Goal: Information Seeking & Learning: Learn about a topic

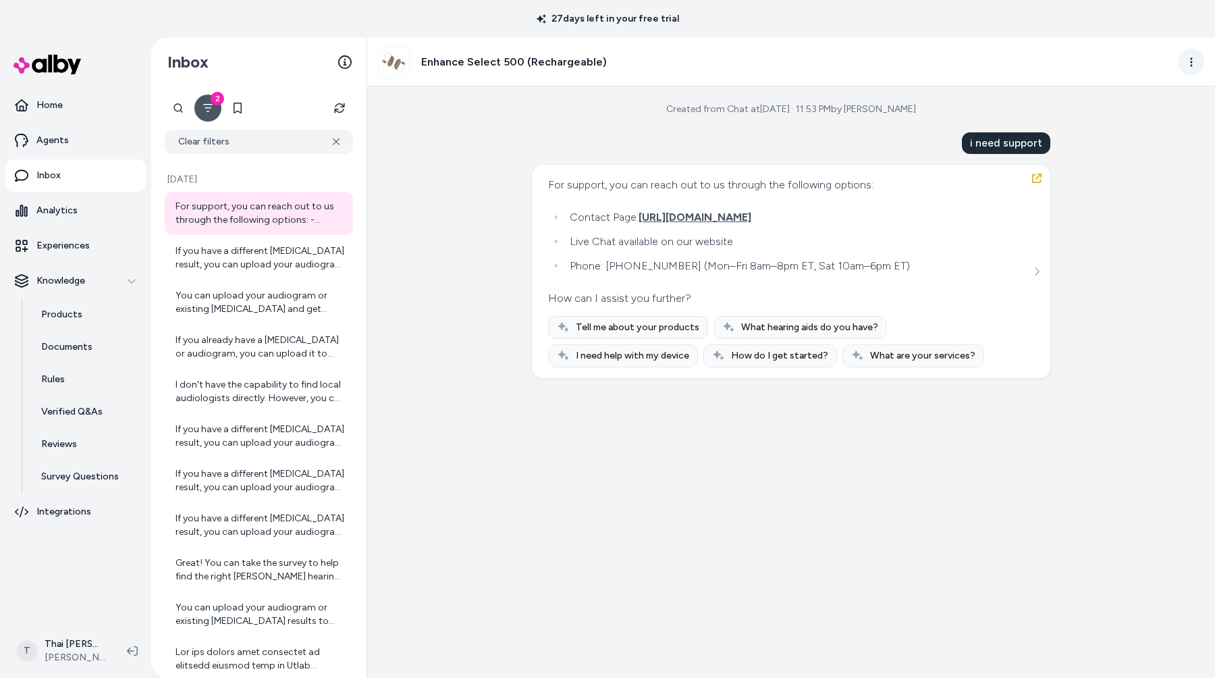
click at [1200, 56] on html "27 days left in your free trial Home Agents Inbox Analytics Experiences Knowled…" at bounding box center [607, 339] width 1215 height 678
click at [975, 43] on html "27 days left in your free trial Home Agents Inbox Analytics Experiences Knowled…" at bounding box center [607, 339] width 1215 height 678
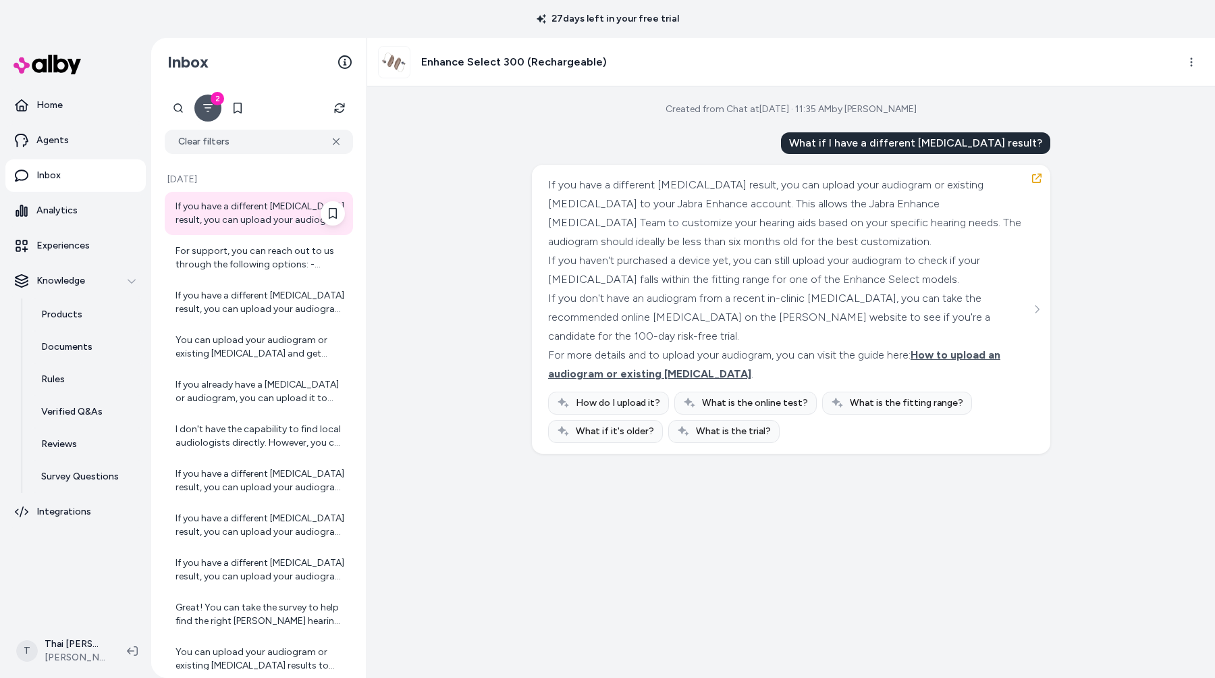
click at [276, 217] on div "If you have a different [MEDICAL_DATA] result, you can upload your audiogram or…" at bounding box center [259, 213] width 169 height 27
click at [290, 303] on div "If you have a different [MEDICAL_DATA] result, you can upload your audiogram or…" at bounding box center [259, 302] width 169 height 27
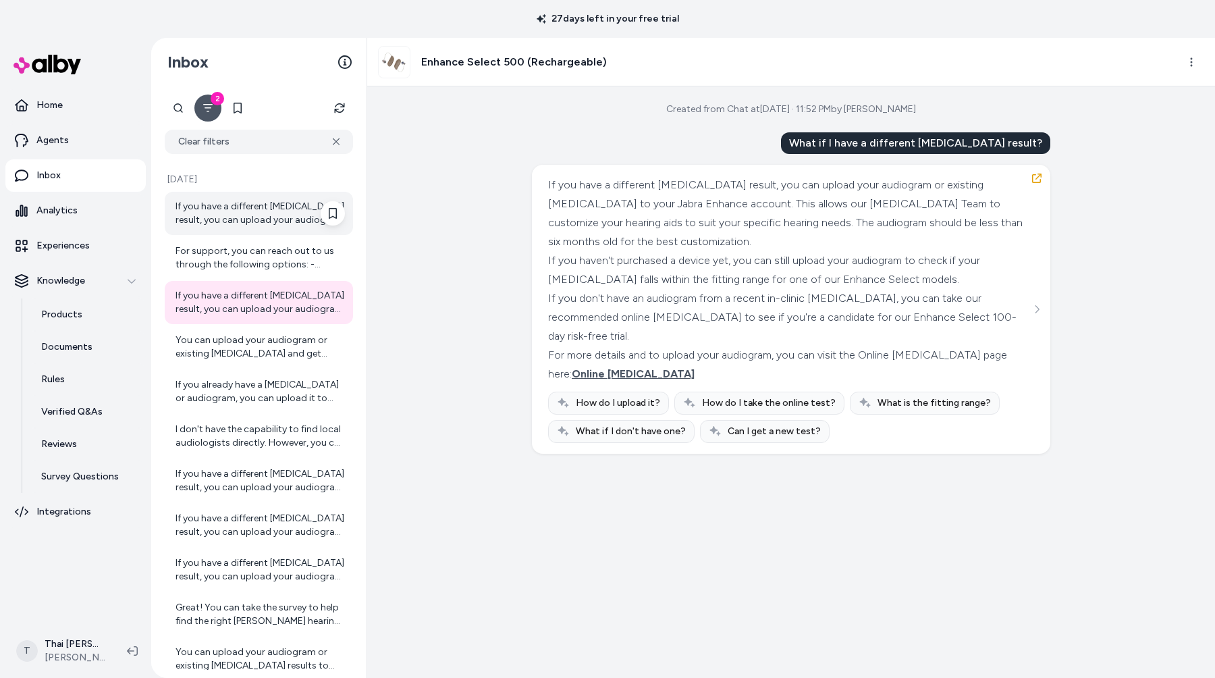
click at [275, 213] on div "If you have a different [MEDICAL_DATA] result, you can upload your audiogram or…" at bounding box center [259, 213] width 169 height 27
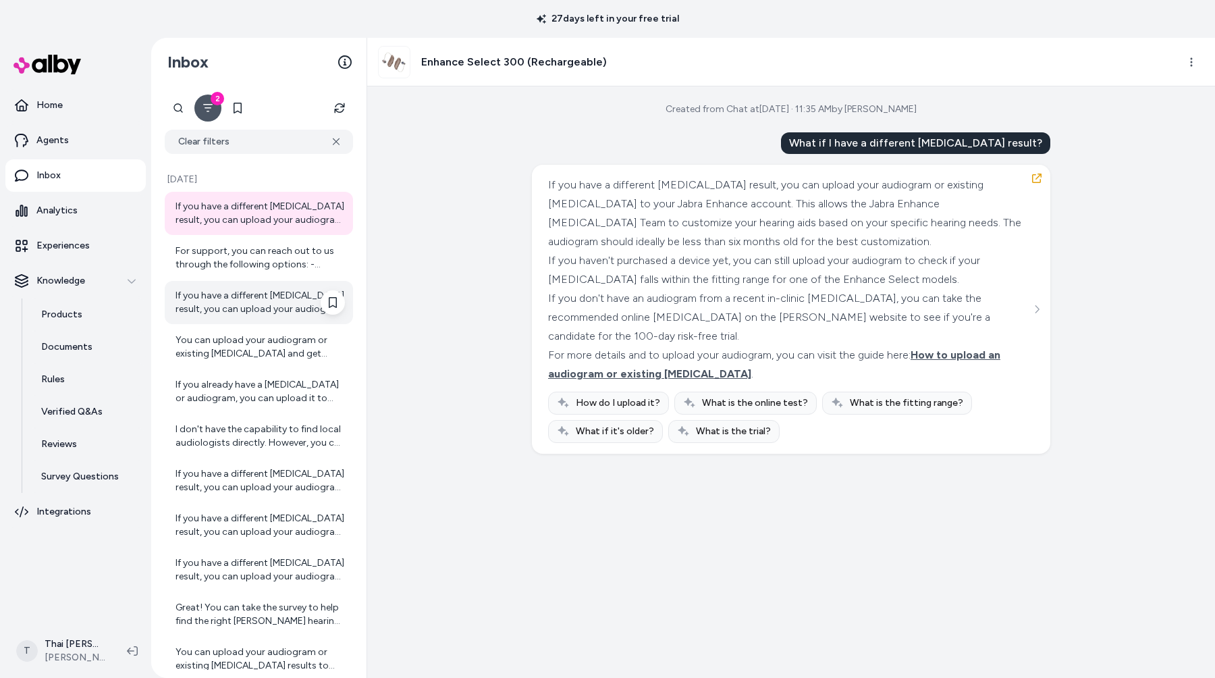
click at [257, 298] on div "If you have a different [MEDICAL_DATA] result, you can upload your audiogram or…" at bounding box center [259, 302] width 169 height 27
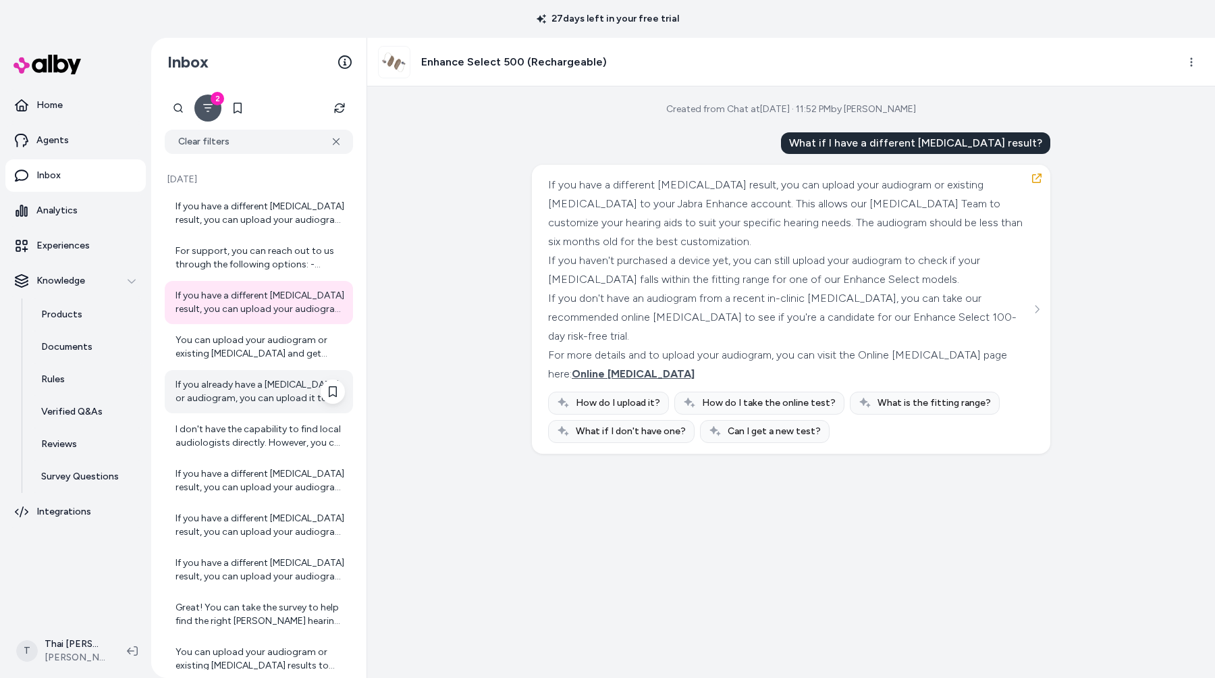
click at [265, 401] on div "If you already have a [MEDICAL_DATA] or audiogram, you can upload it to [PERSON…" at bounding box center [259, 391] width 169 height 27
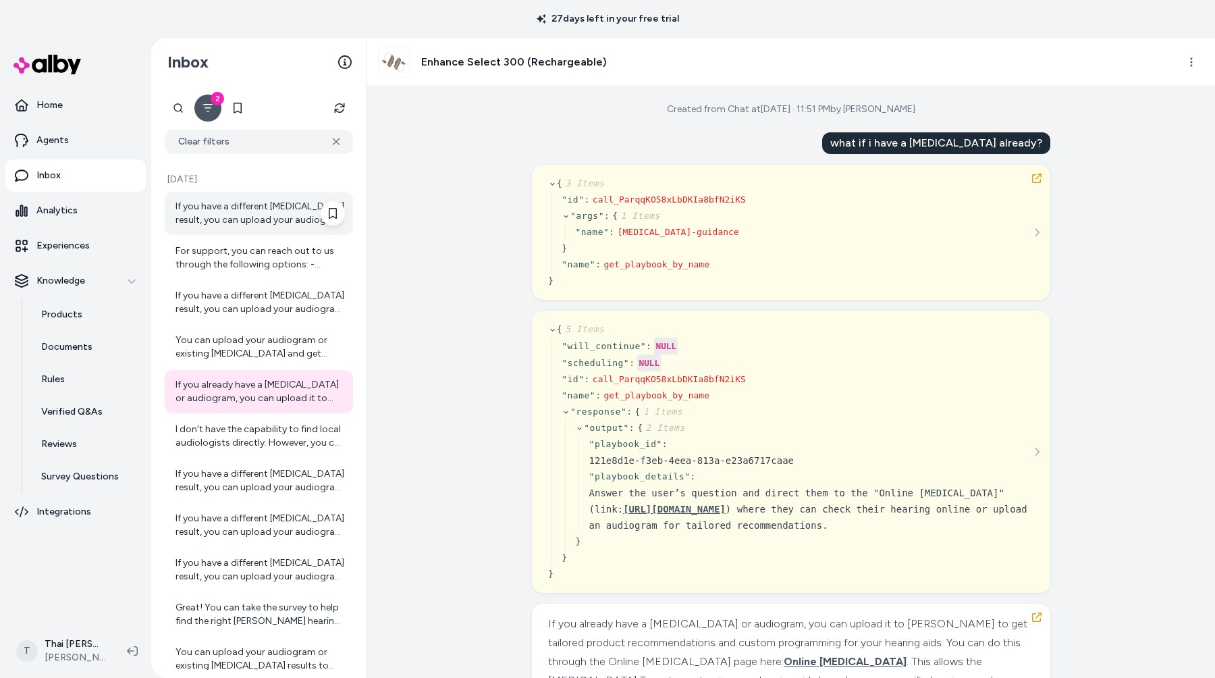
click at [254, 217] on div "If you have a different [MEDICAL_DATA] result, you can upload your audiogram or…" at bounding box center [259, 213] width 169 height 27
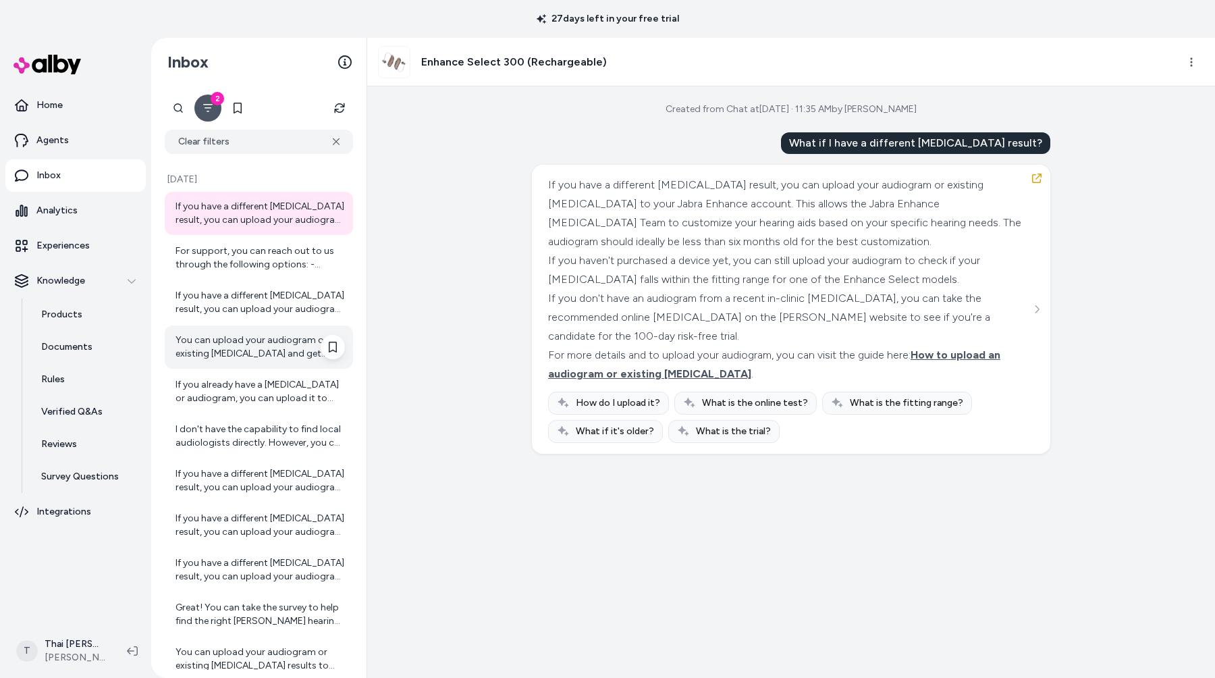
click at [263, 334] on div "You can upload your audiogram or existing [MEDICAL_DATA] and get more informati…" at bounding box center [259, 346] width 169 height 27
click at [82, 104] on link "Home" at bounding box center [75, 105] width 140 height 32
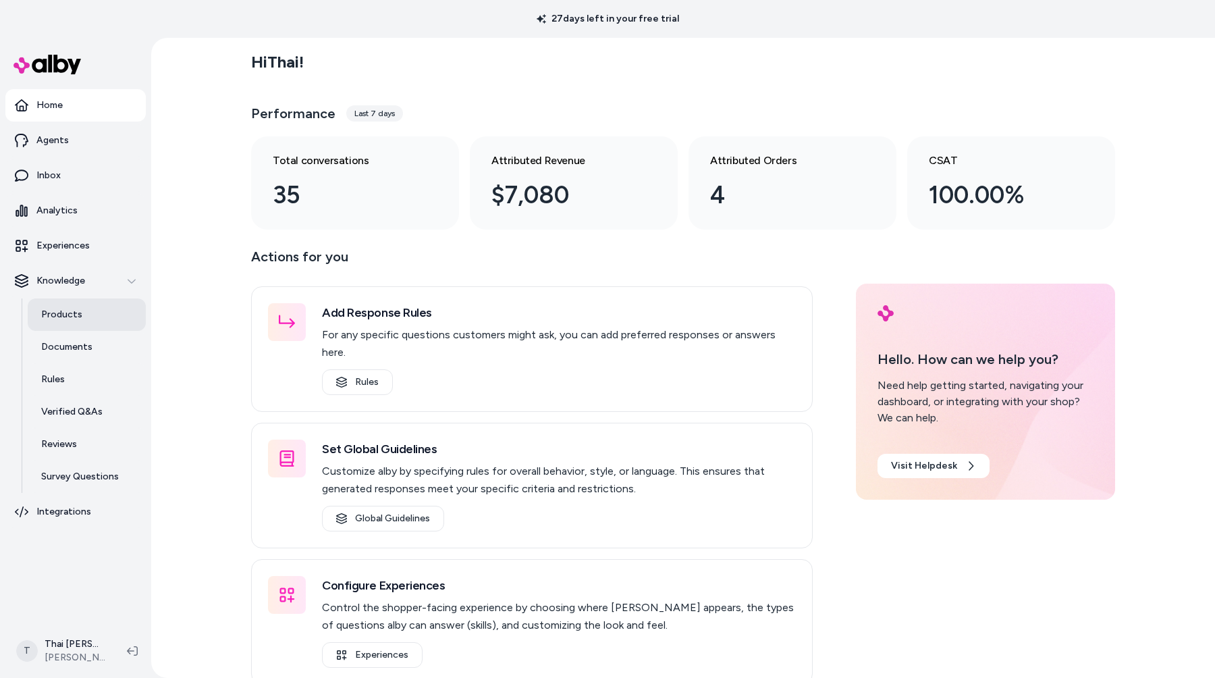
click at [92, 322] on link "Products" at bounding box center [87, 314] width 118 height 32
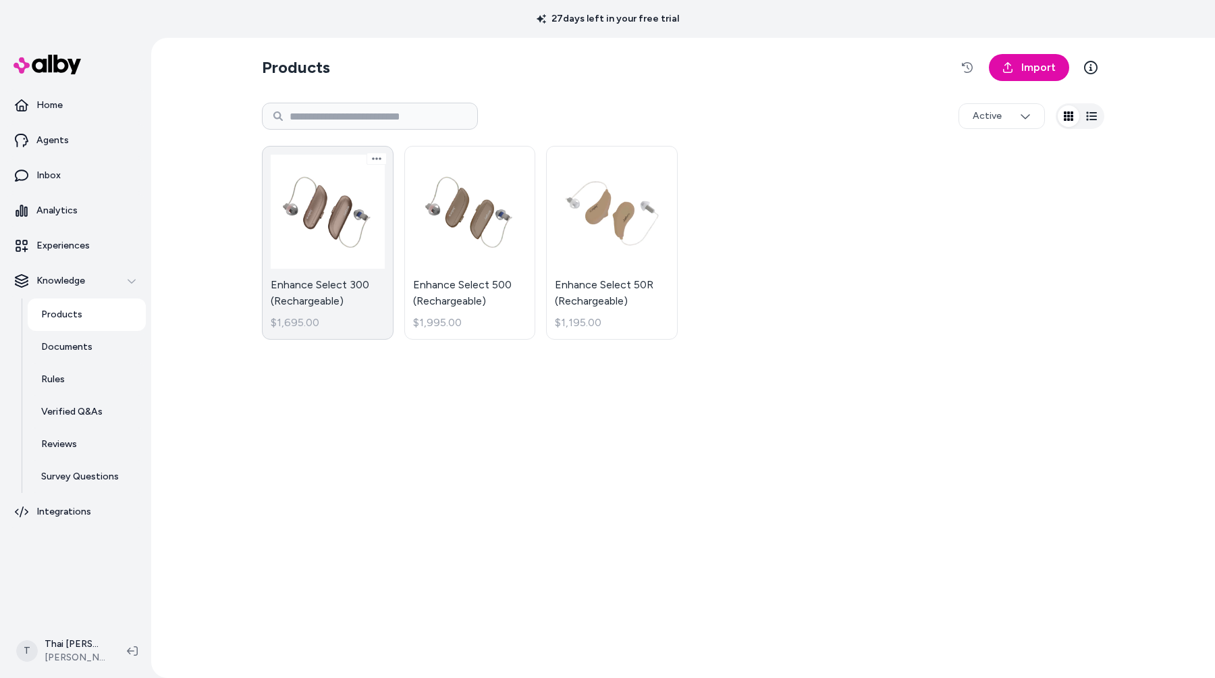
click at [343, 236] on link "Enhance Select 300 (Rechargeable) $1,695.00" at bounding box center [328, 243] width 132 height 194
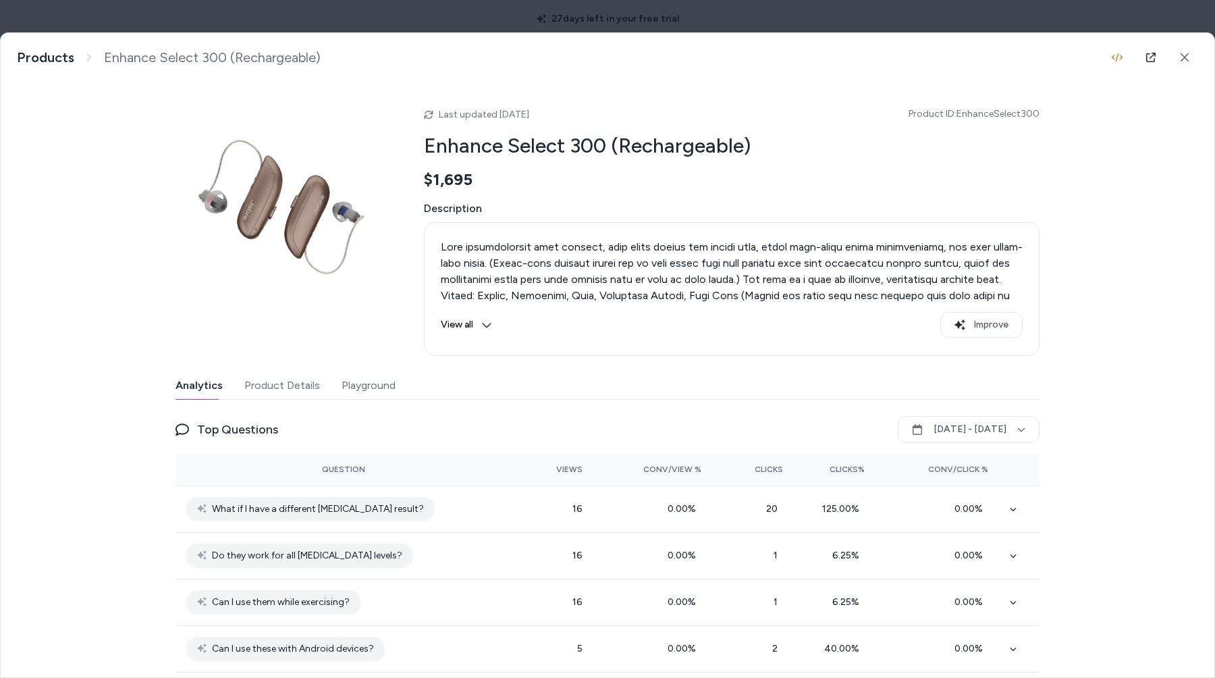
click at [354, 391] on button "Playground" at bounding box center [369, 385] width 54 height 27
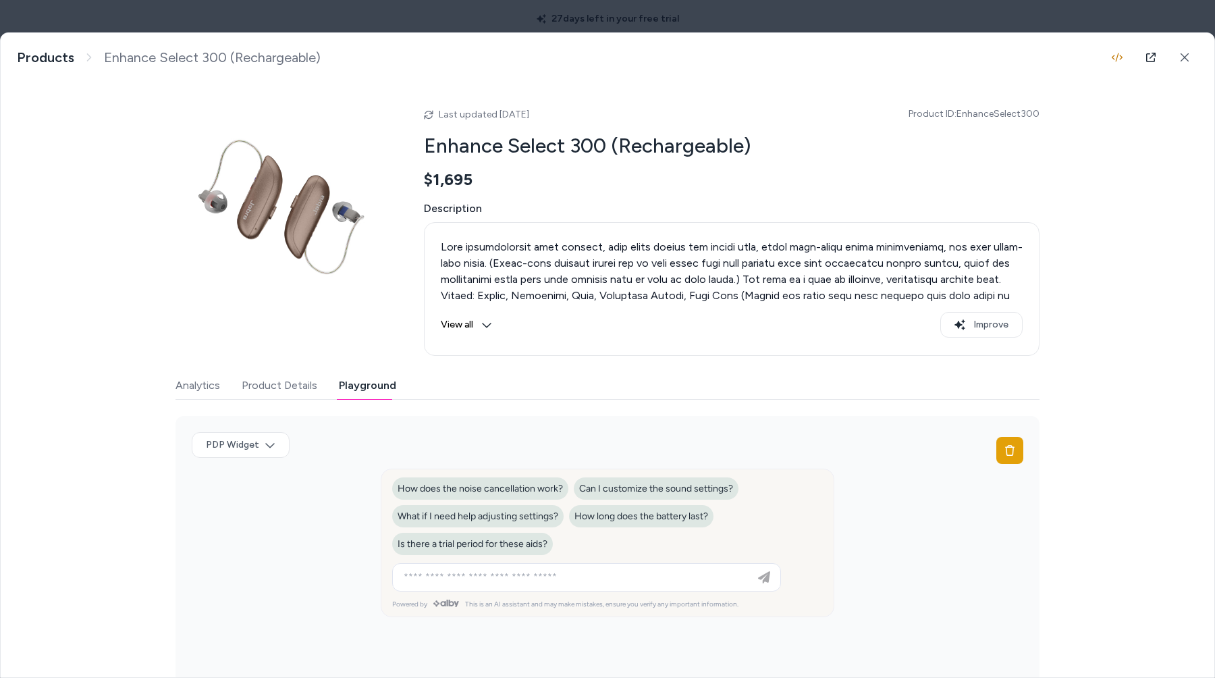
scroll to position [30, 0]
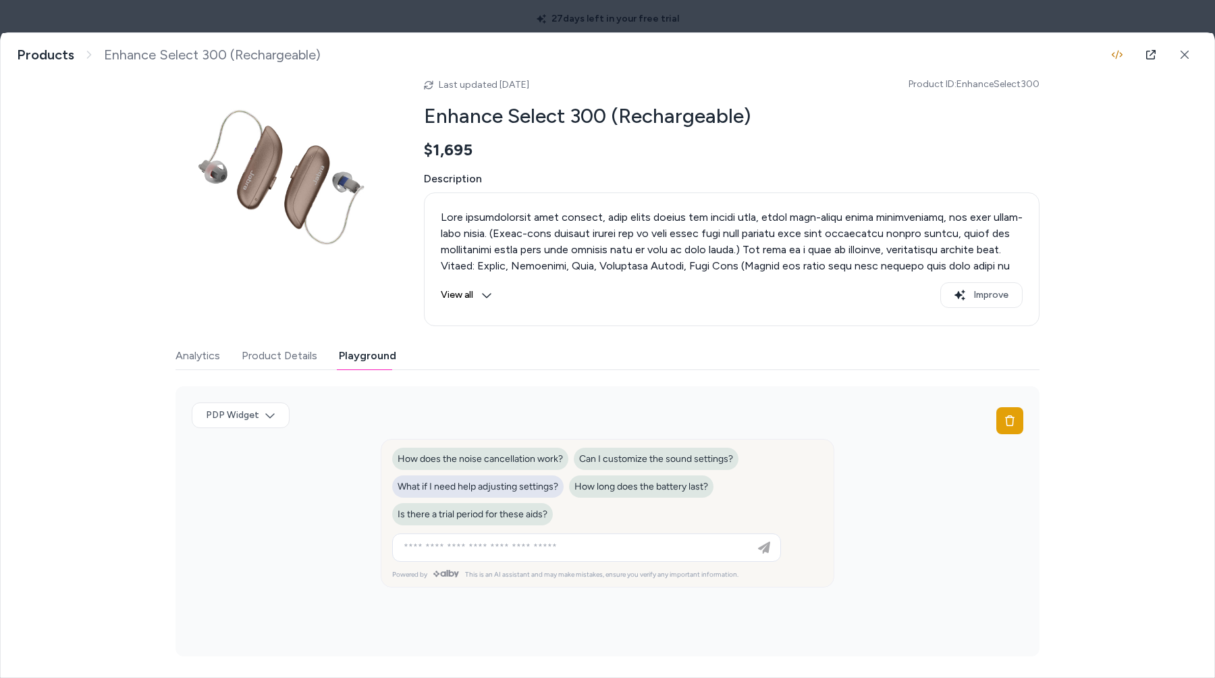
click at [522, 486] on span "What if I need help adjusting settings?" at bounding box center [478, 486] width 161 height 11
type input "**********"
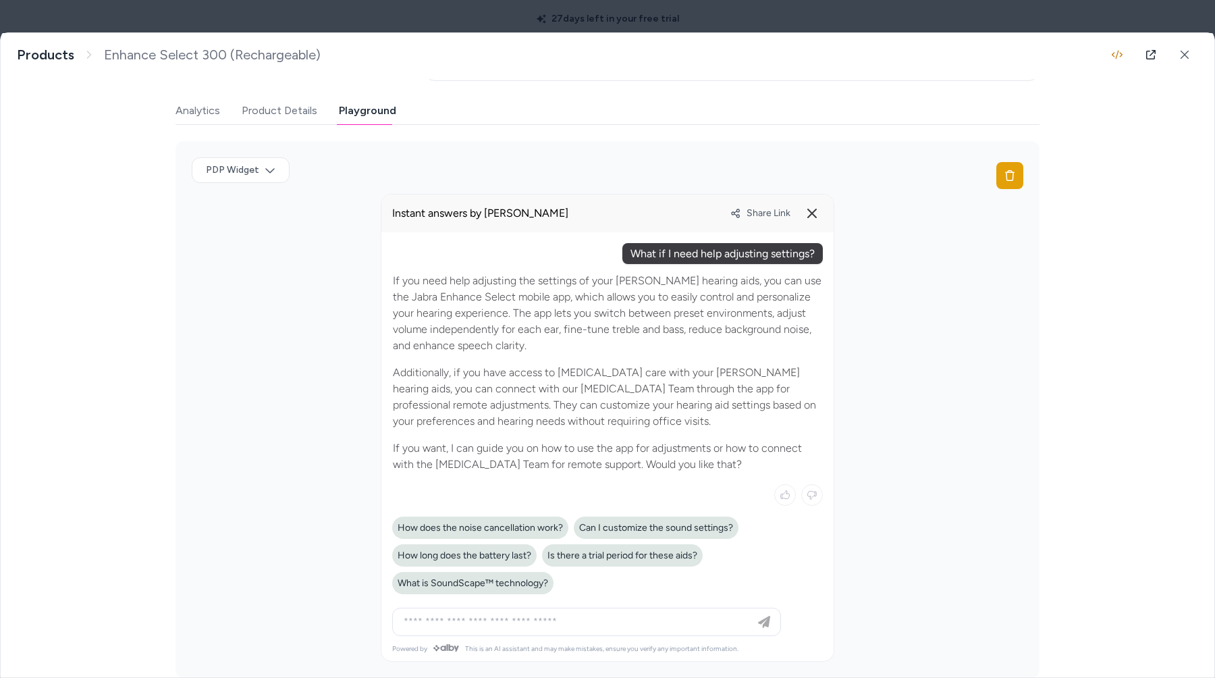
scroll to position [296, 0]
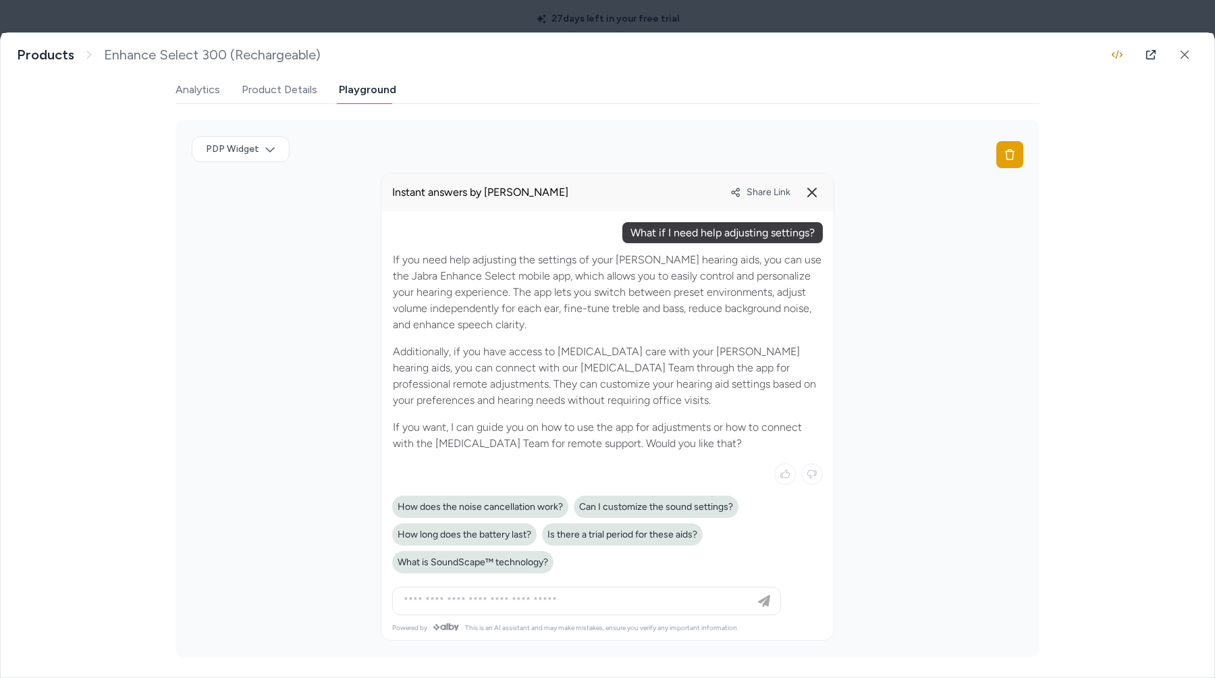
click at [740, 192] on icon at bounding box center [735, 192] width 11 height 11
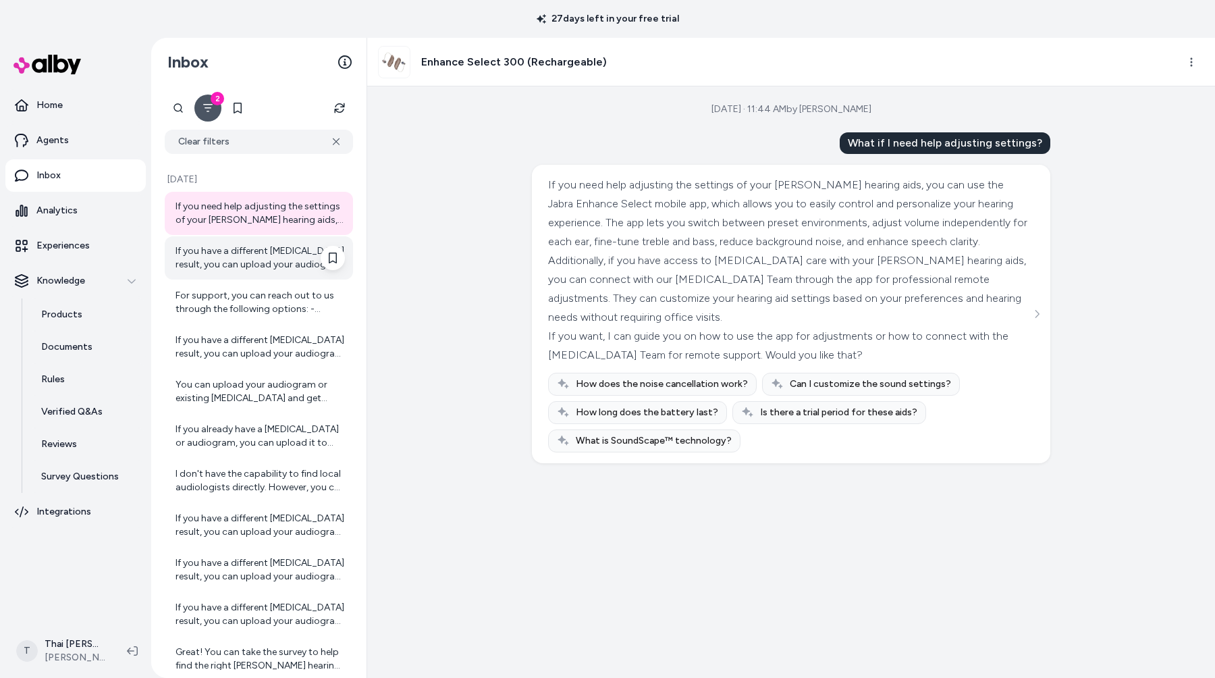
click at [285, 246] on div "If you have a different [MEDICAL_DATA] result, you can upload your audiogram or…" at bounding box center [259, 257] width 169 height 27
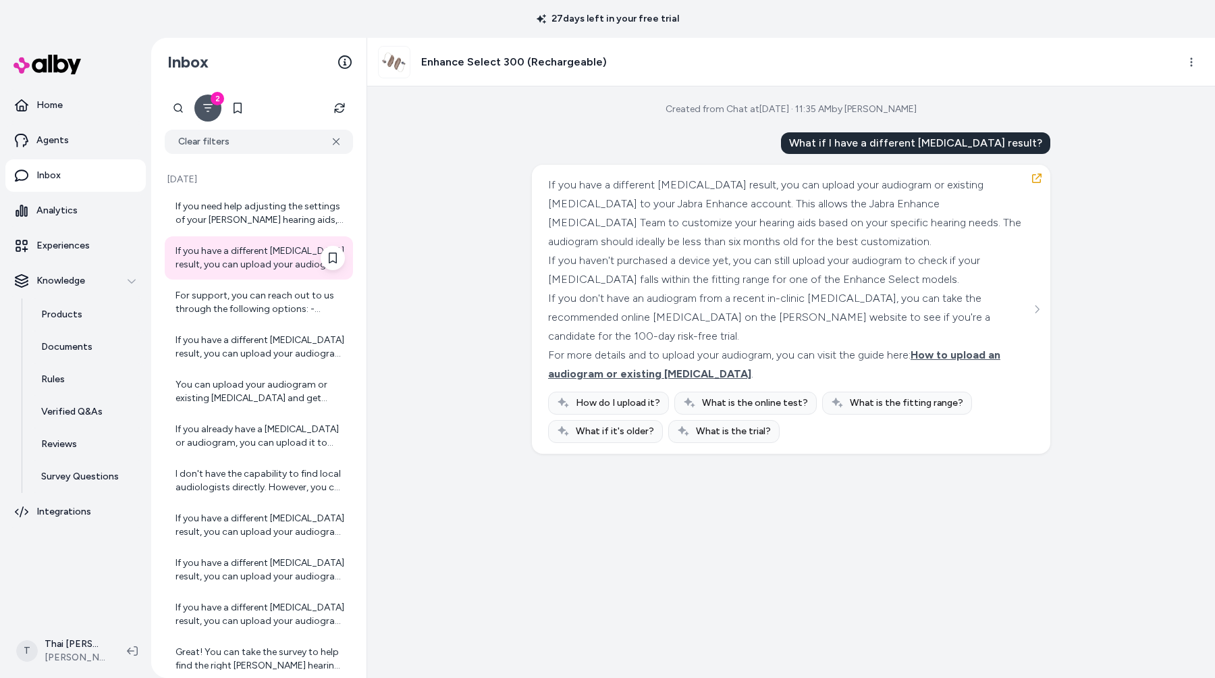
click at [279, 278] on div "If you have a different [MEDICAL_DATA] result, you can upload your audiogram or…" at bounding box center [259, 257] width 188 height 43
click at [277, 227] on div "If you need help adjusting the settings of your Jabra Enhance hearing aids, you…" at bounding box center [259, 213] width 188 height 43
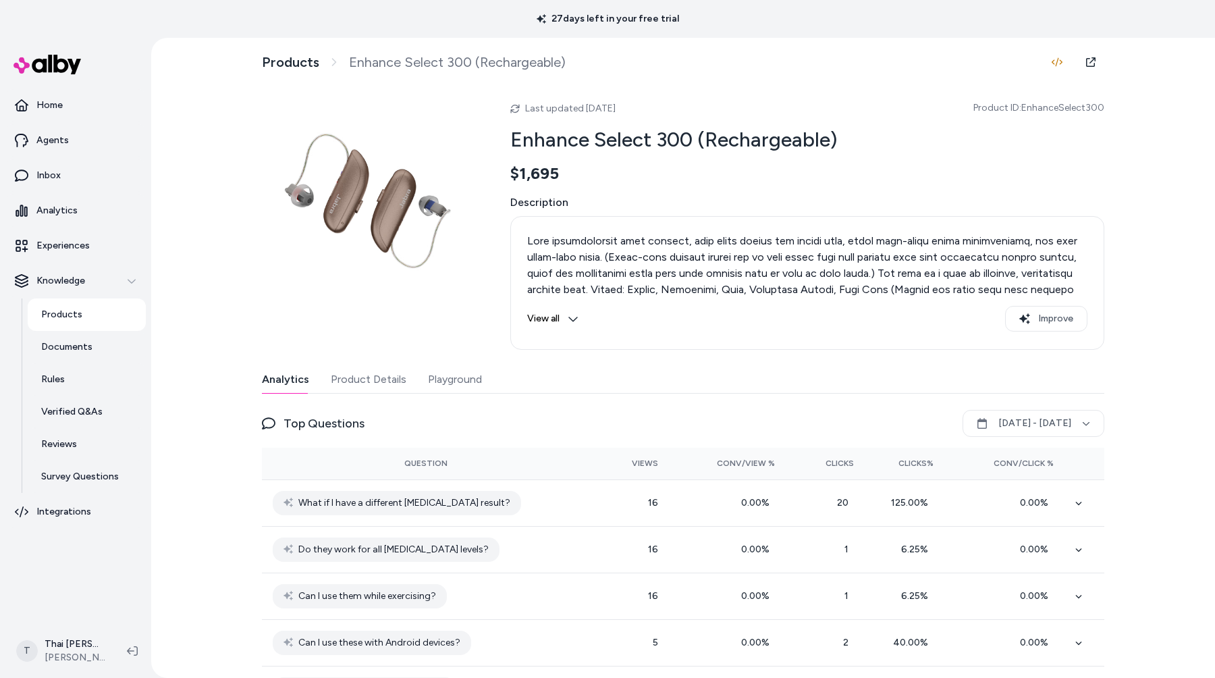
click at [438, 389] on button "Playground" at bounding box center [455, 379] width 54 height 27
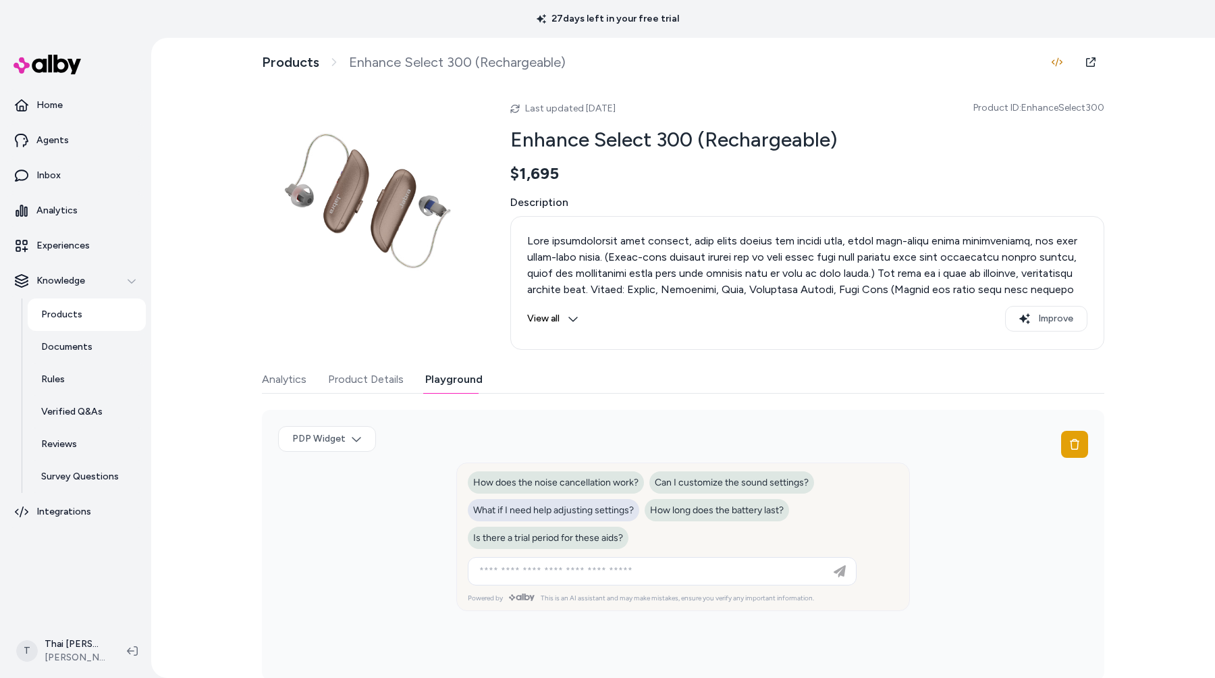
click at [497, 508] on span "What if I need help adjusting settings?" at bounding box center [553, 509] width 161 height 11
type input "**********"
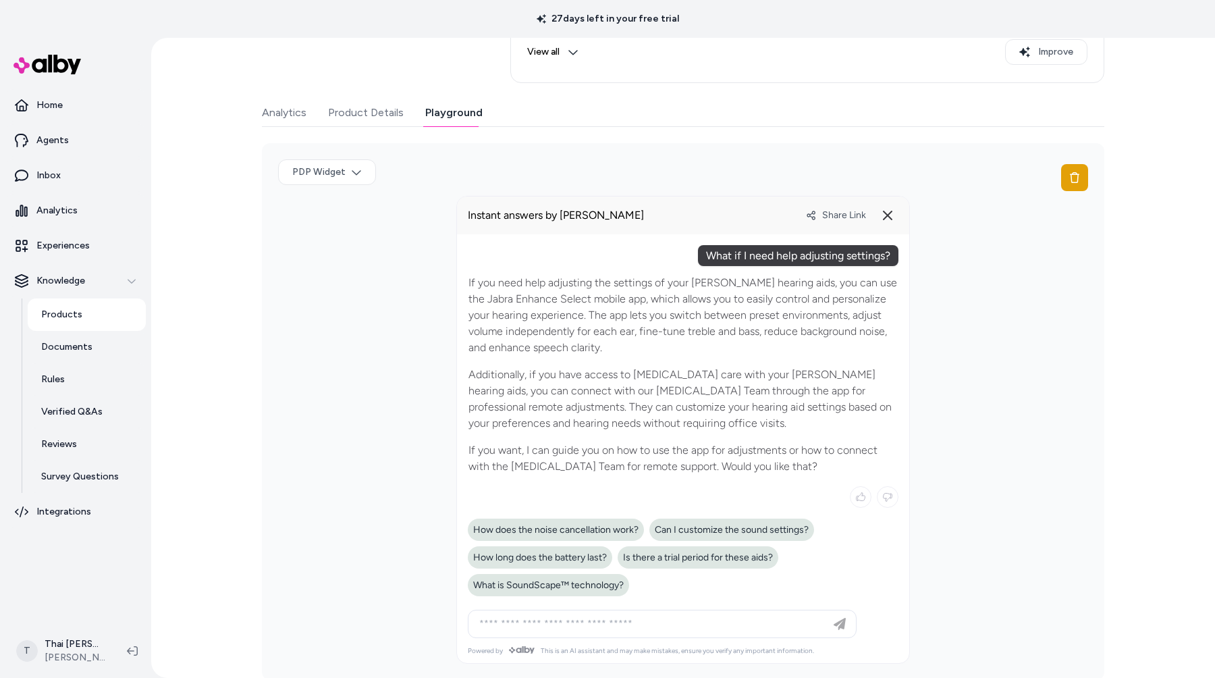
scroll to position [278, 0]
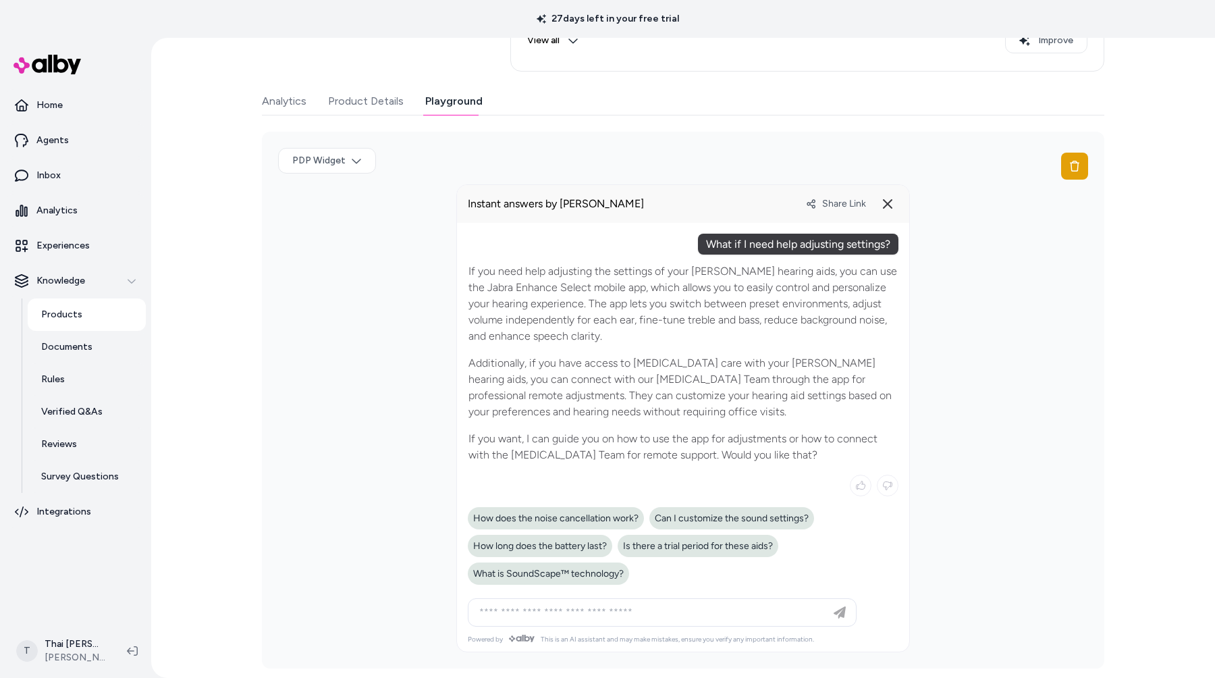
click at [837, 205] on span "Share Link" at bounding box center [844, 203] width 44 height 11
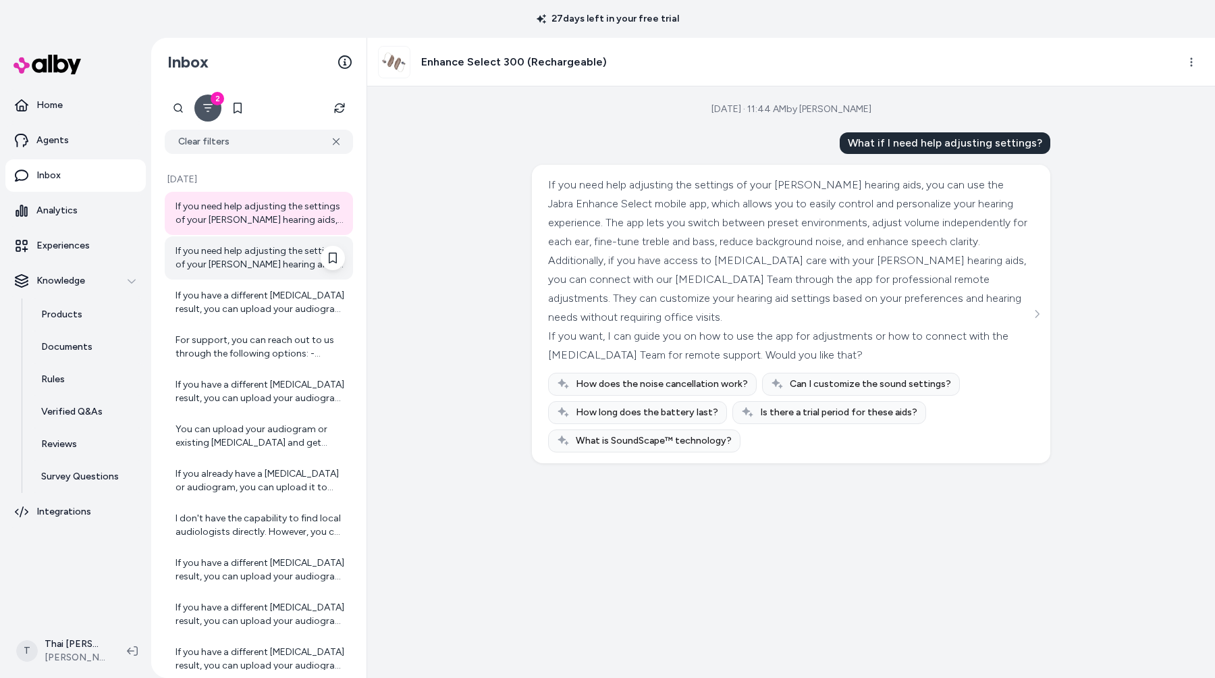
click at [284, 261] on div "If you need help adjusting the settings of your [PERSON_NAME] hearing aids, you…" at bounding box center [259, 257] width 169 height 27
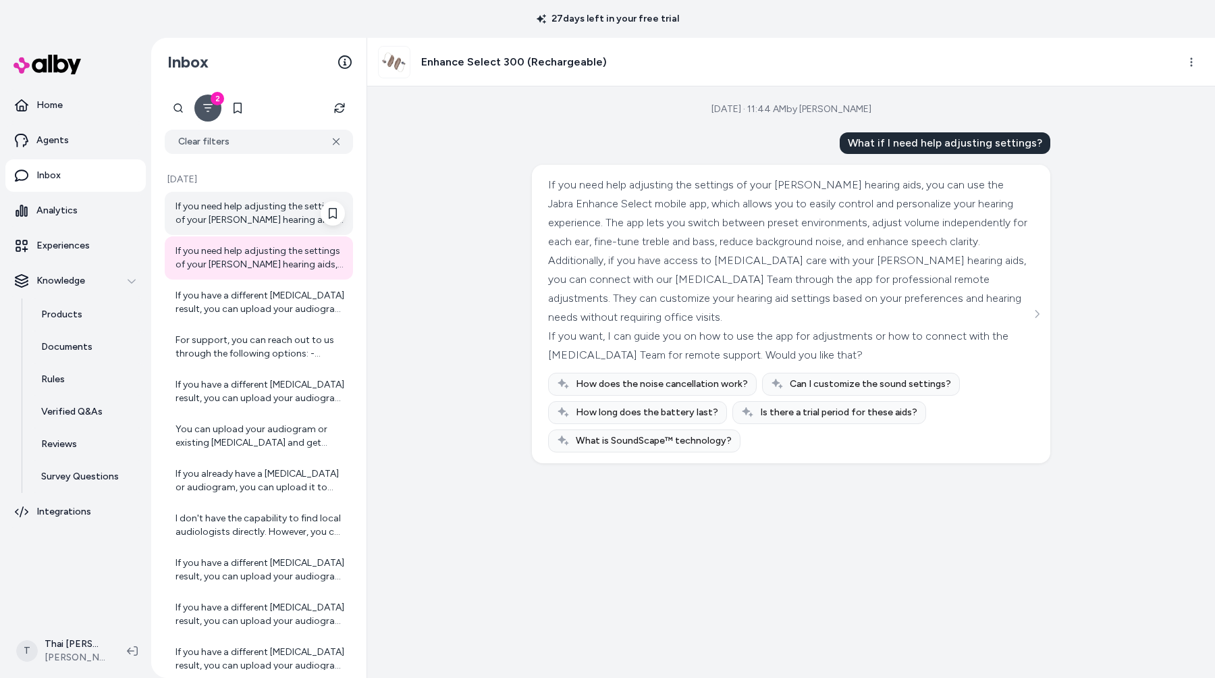
click at [275, 213] on div "If you need help adjusting the settings of your Jabra Enhance hearing aids, you…" at bounding box center [259, 213] width 169 height 27
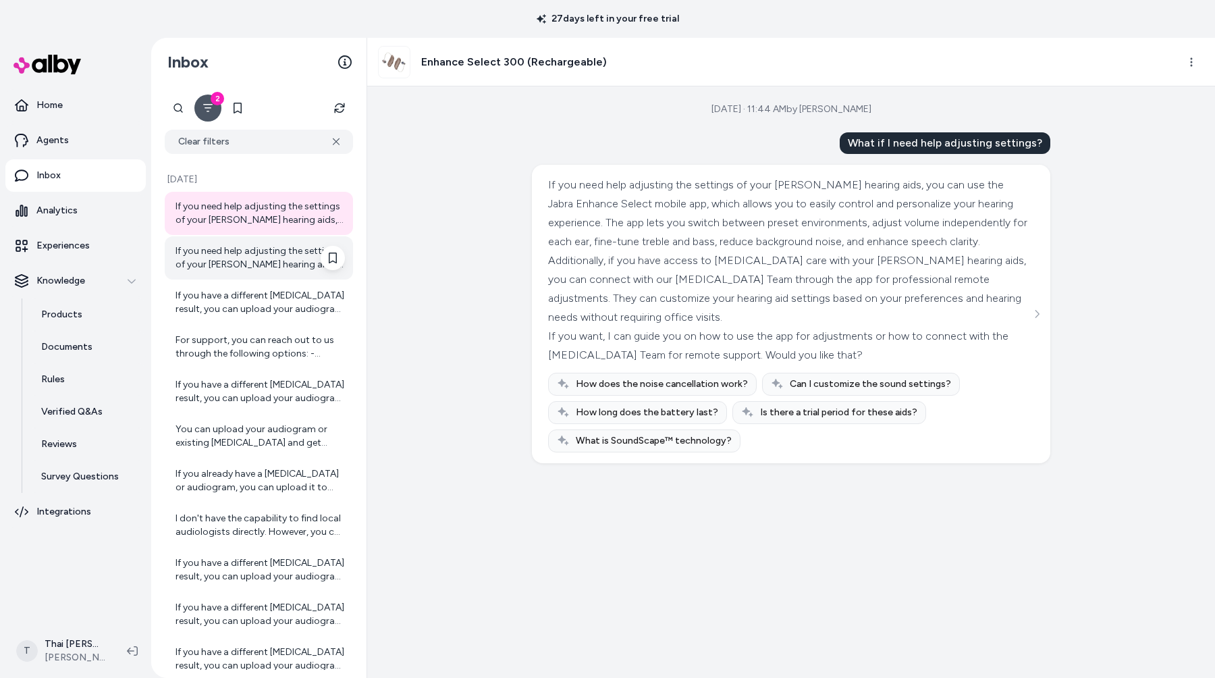
click at [272, 254] on div "If you need help adjusting the settings of your Jabra Enhance hearing aids, you…" at bounding box center [259, 257] width 169 height 27
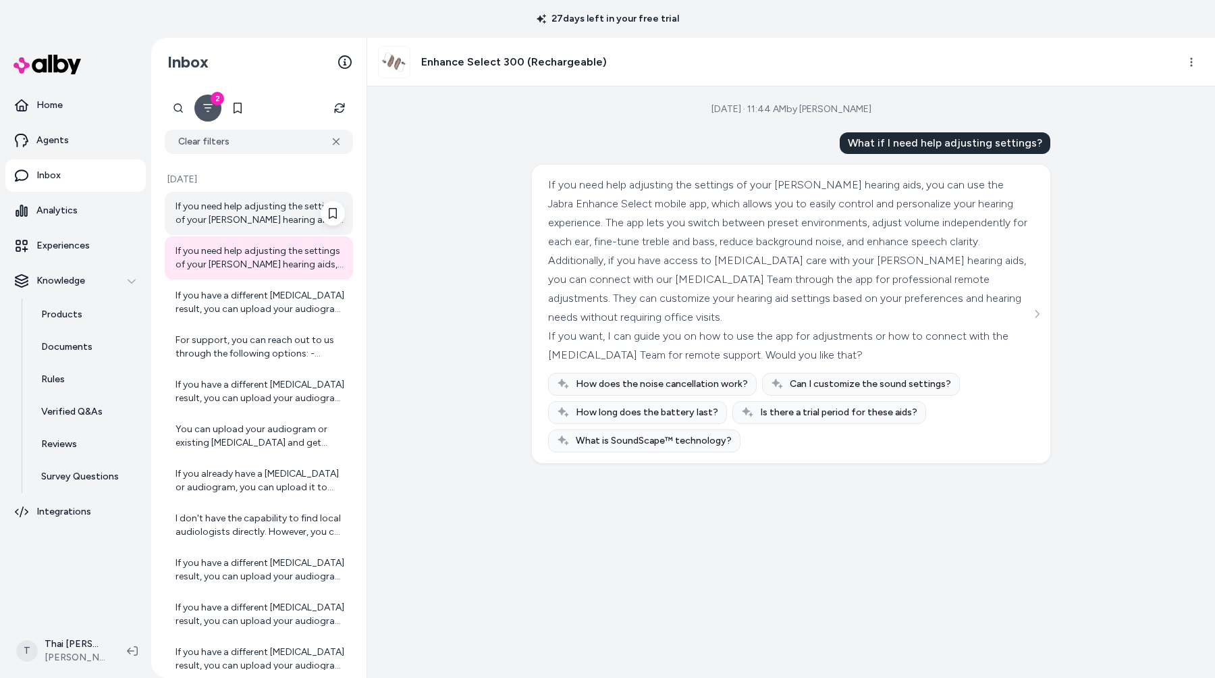
click at [262, 223] on div "If you need help adjusting the settings of your Jabra Enhance hearing aids, you…" at bounding box center [259, 213] width 169 height 27
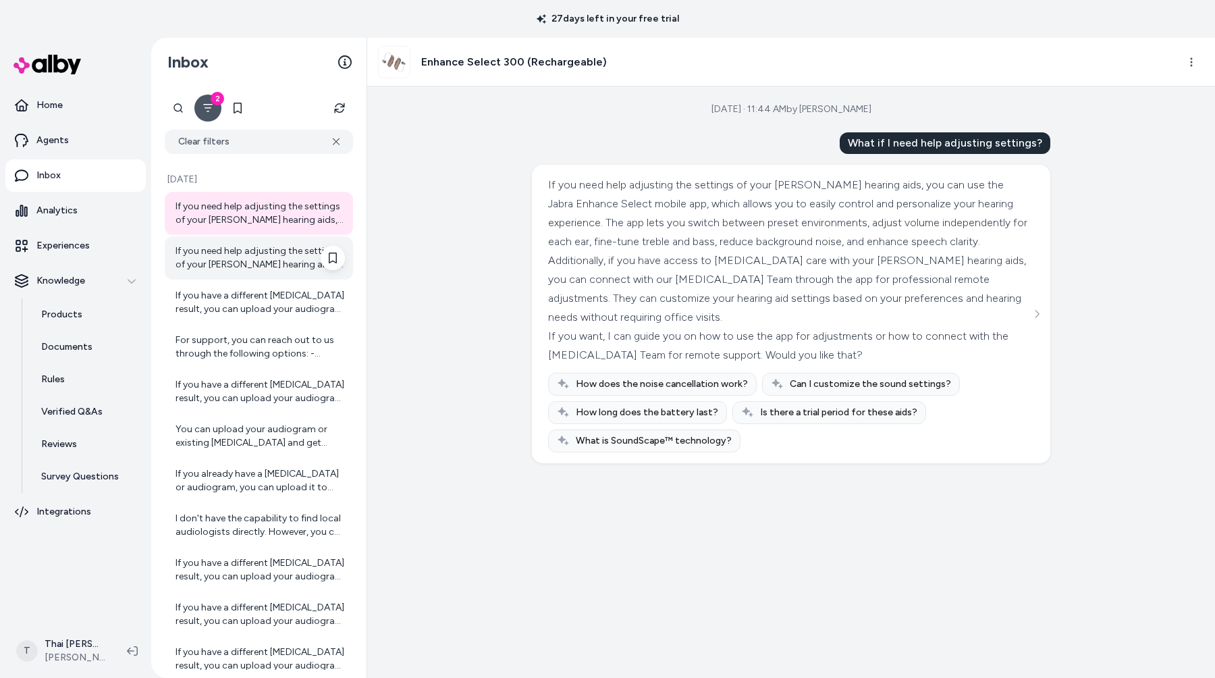
click at [267, 250] on div "If you need help adjusting the settings of your Jabra Enhance hearing aids, you…" at bounding box center [259, 257] width 169 height 27
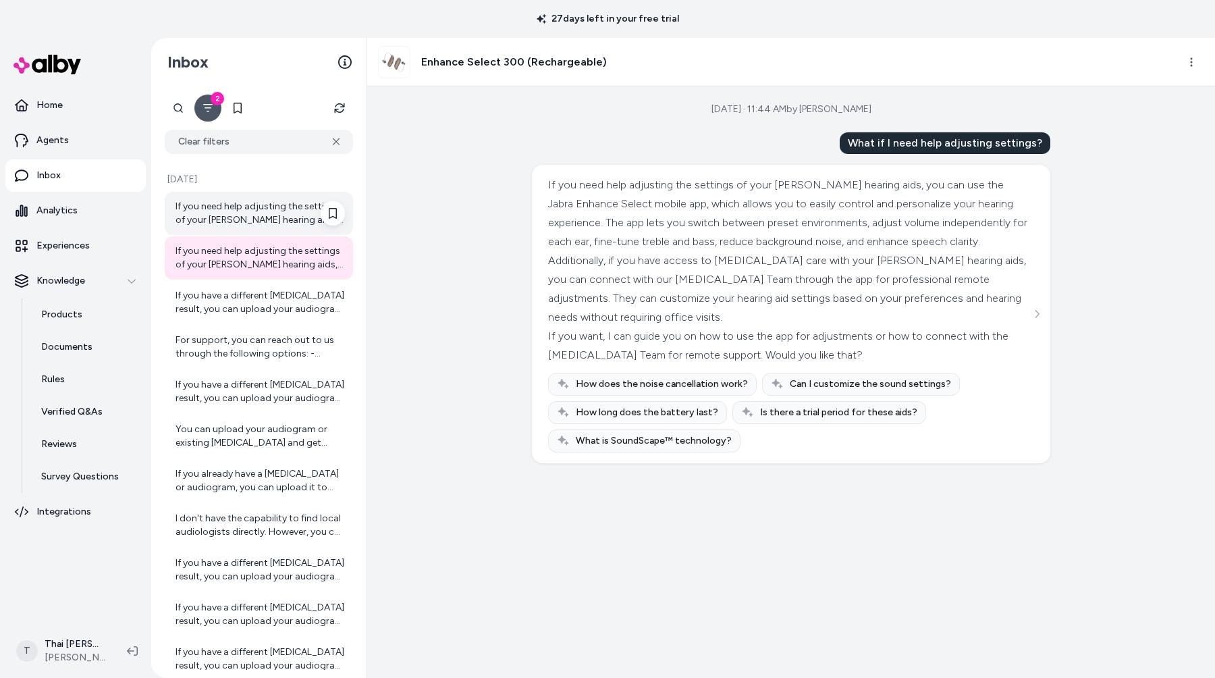
click at [265, 215] on div "If you need help adjusting the settings of your [PERSON_NAME] hearing aids, you…" at bounding box center [259, 213] width 169 height 27
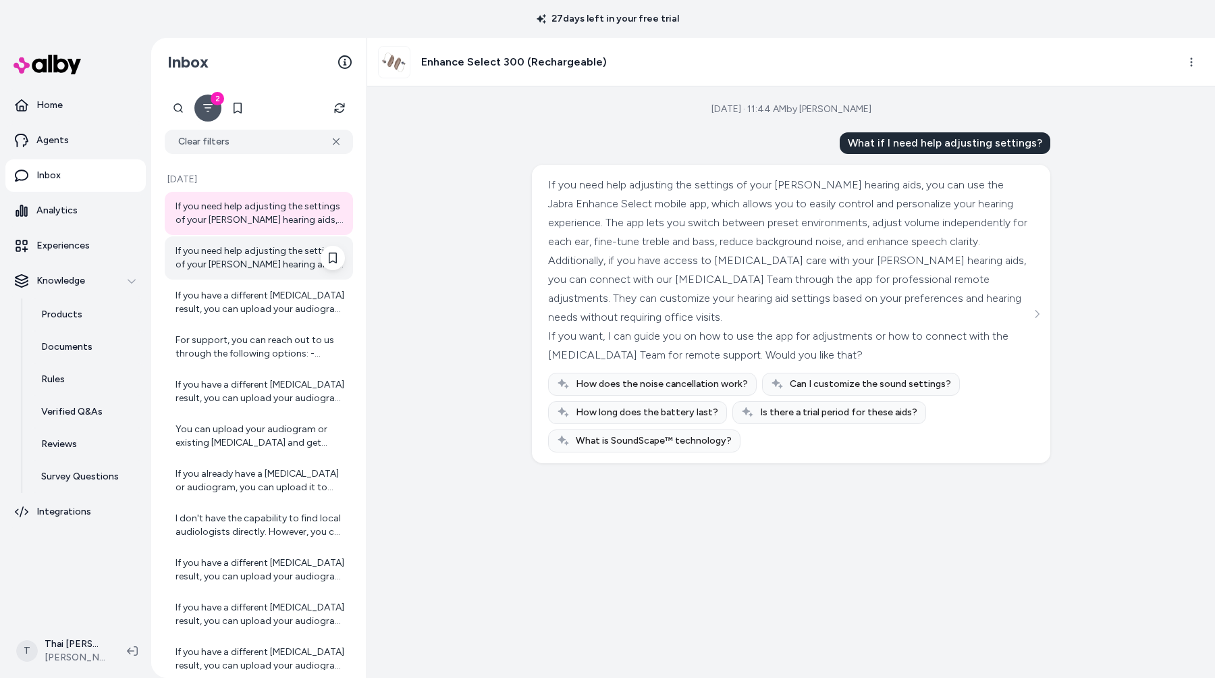
click at [268, 263] on div "If you need help adjusting the settings of your [PERSON_NAME] hearing aids, you…" at bounding box center [259, 257] width 169 height 27
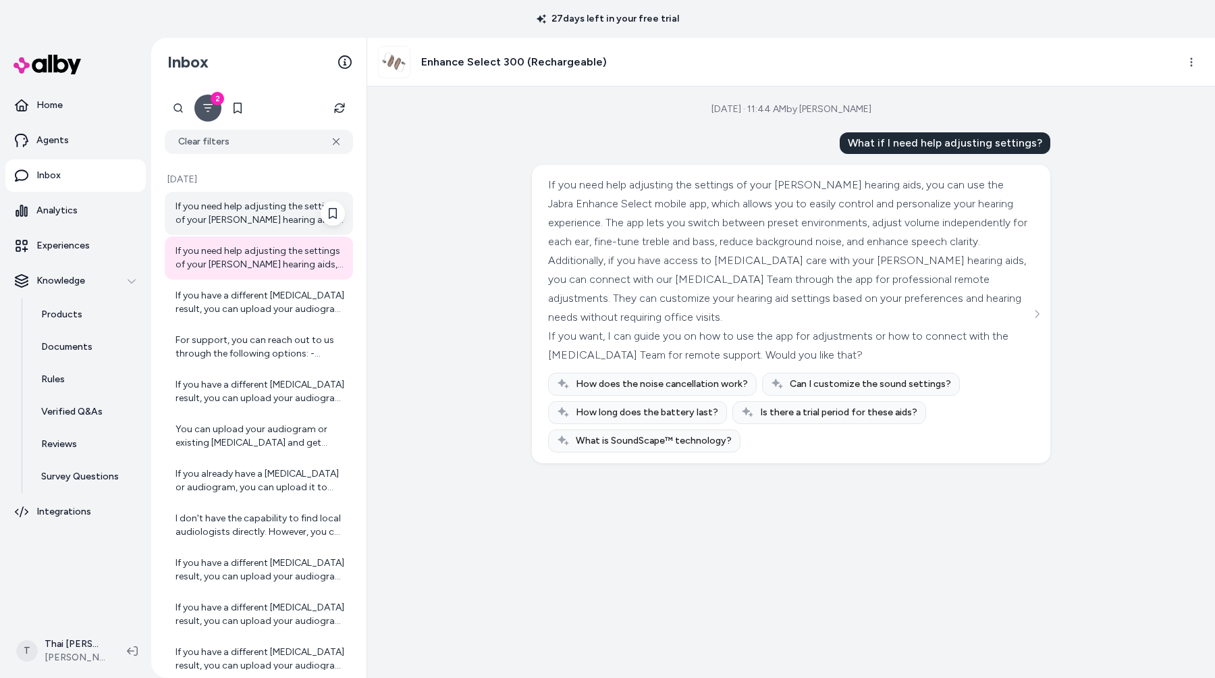
click at [275, 219] on div "If you need help adjusting the settings of your [PERSON_NAME] hearing aids, you…" at bounding box center [259, 213] width 169 height 27
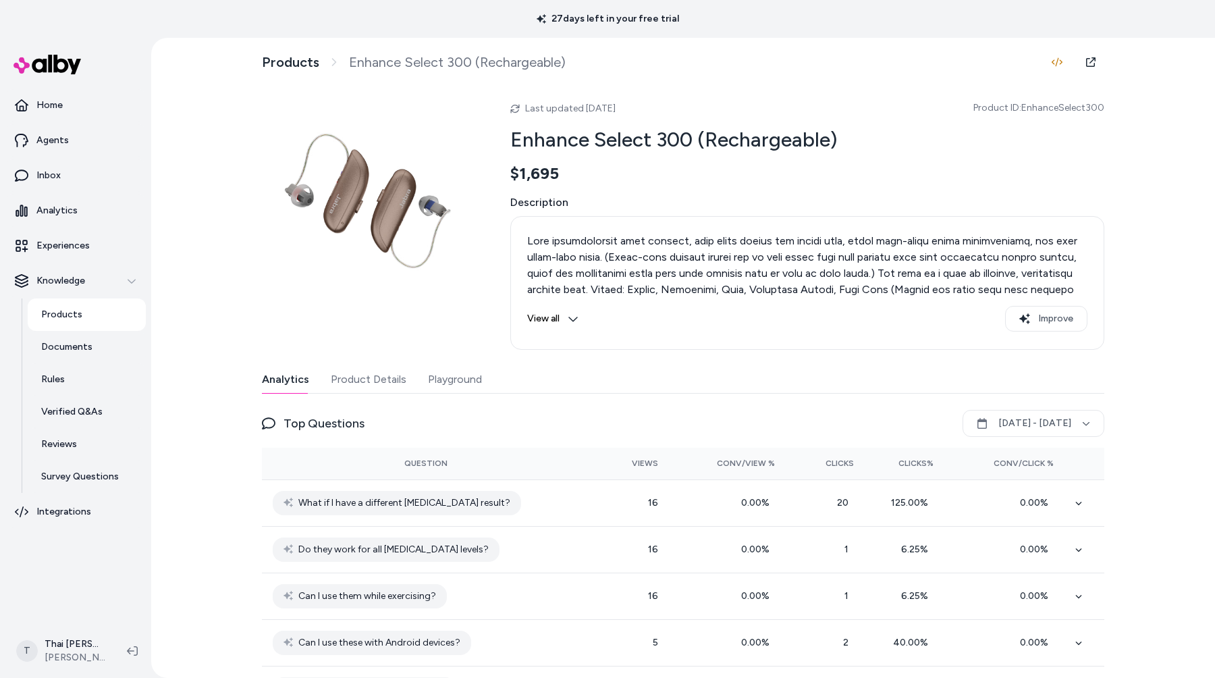
click at [434, 382] on button "Playground" at bounding box center [455, 379] width 54 height 27
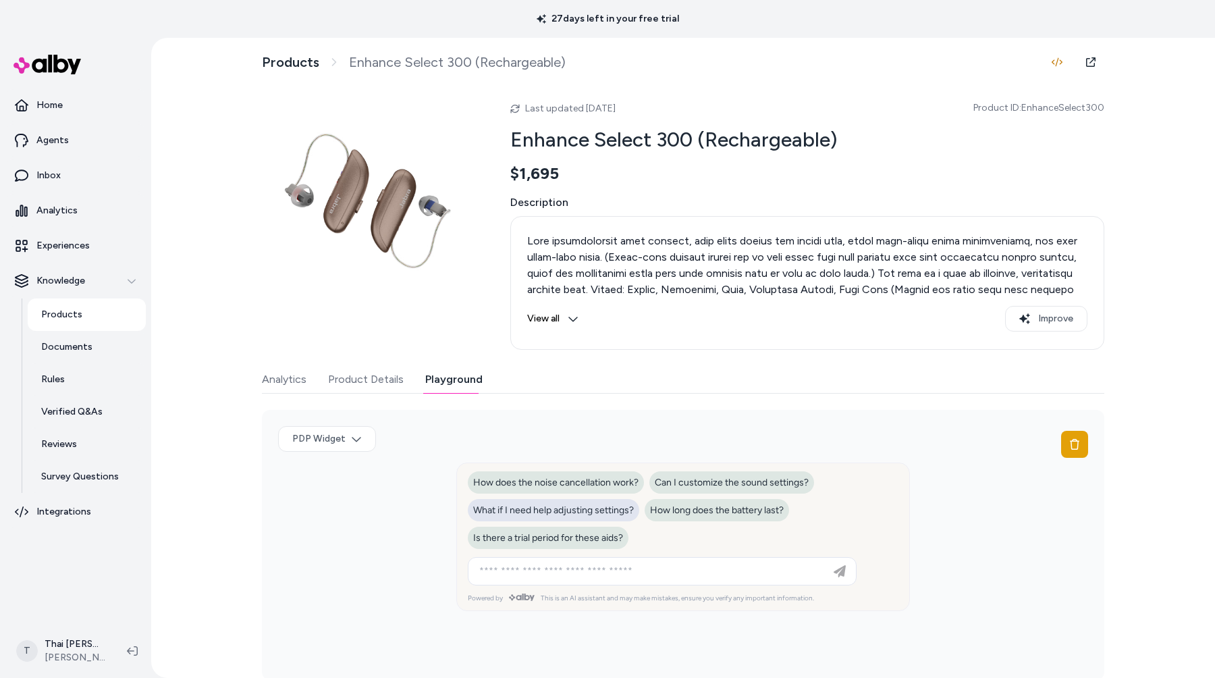
click at [527, 512] on span "What if I need help adjusting settings?" at bounding box center [553, 509] width 161 height 11
type input "**********"
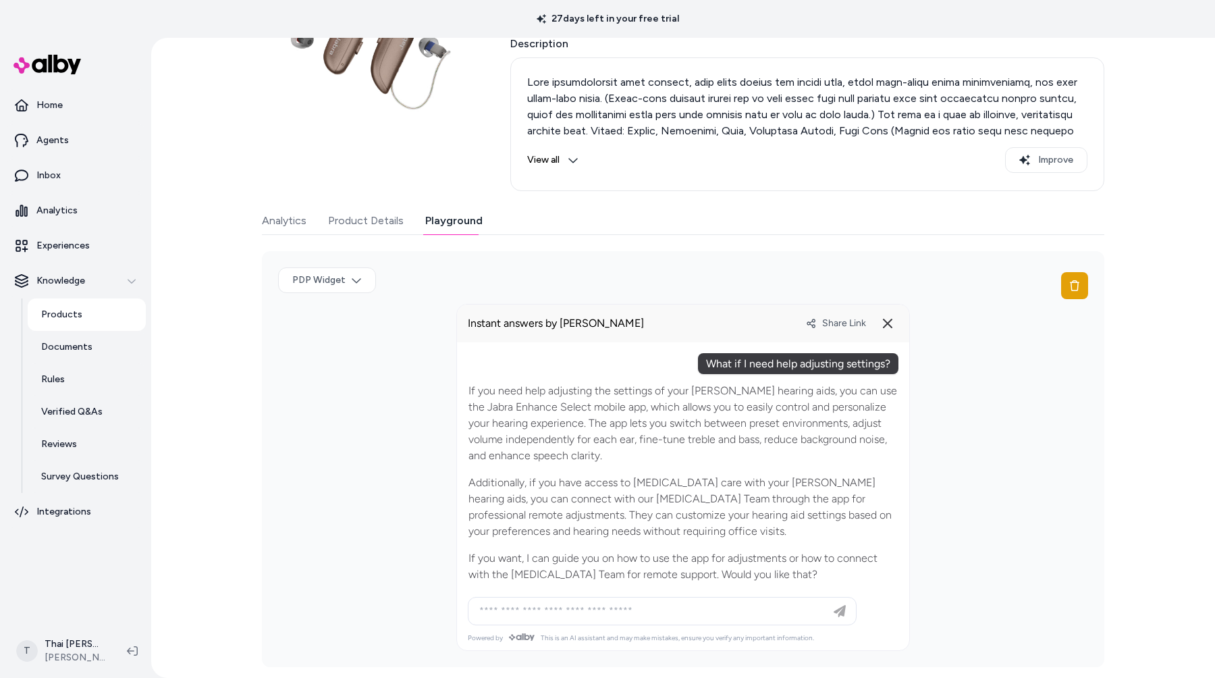
scroll to position [278, 0]
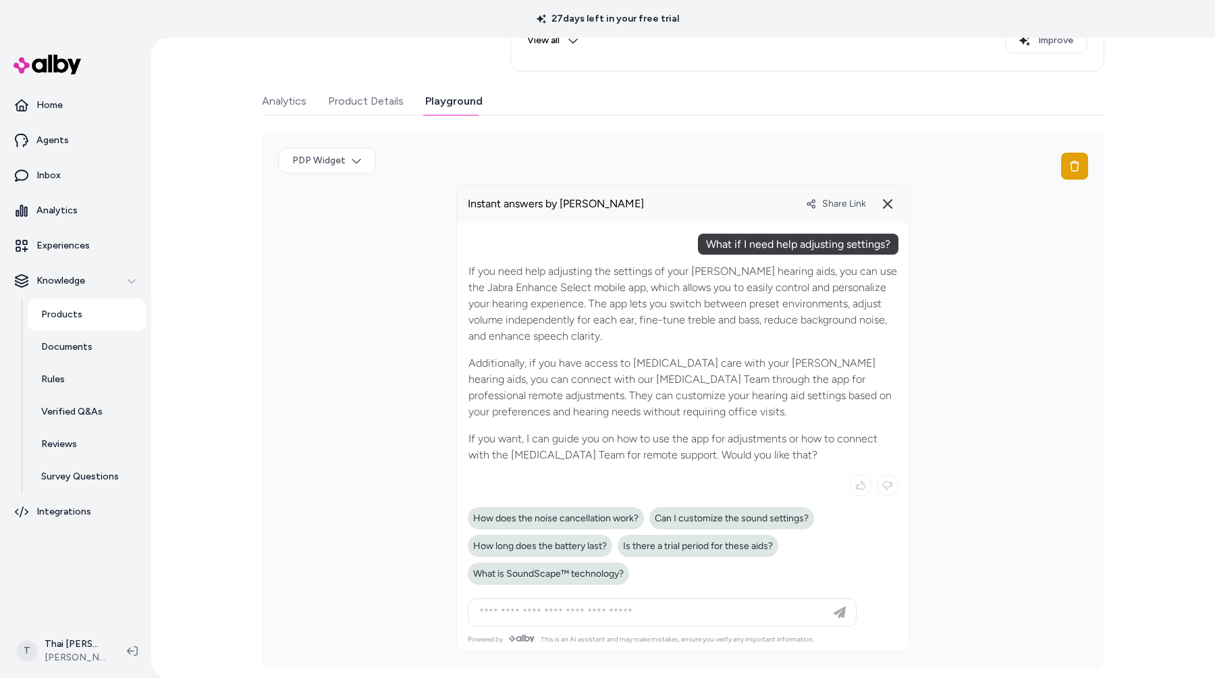
click at [850, 204] on span "Share Link" at bounding box center [844, 203] width 44 height 11
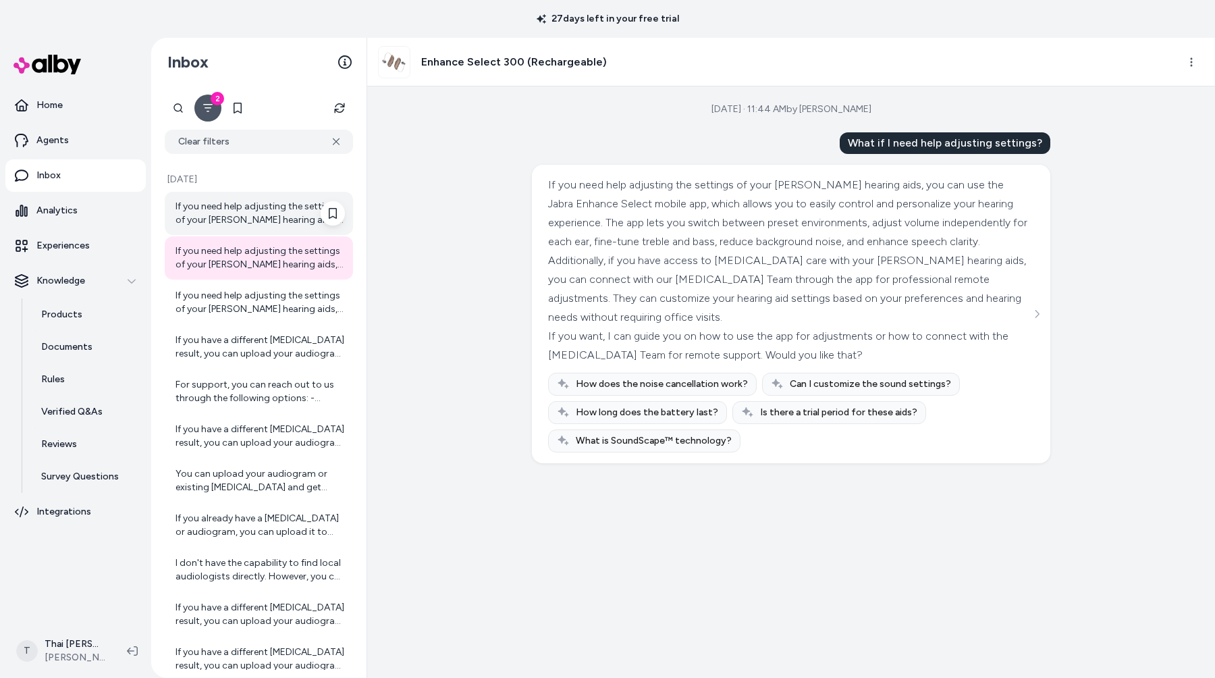
click at [254, 214] on div "If you need help adjusting the settings of your [PERSON_NAME] hearing aids, you…" at bounding box center [259, 213] width 169 height 27
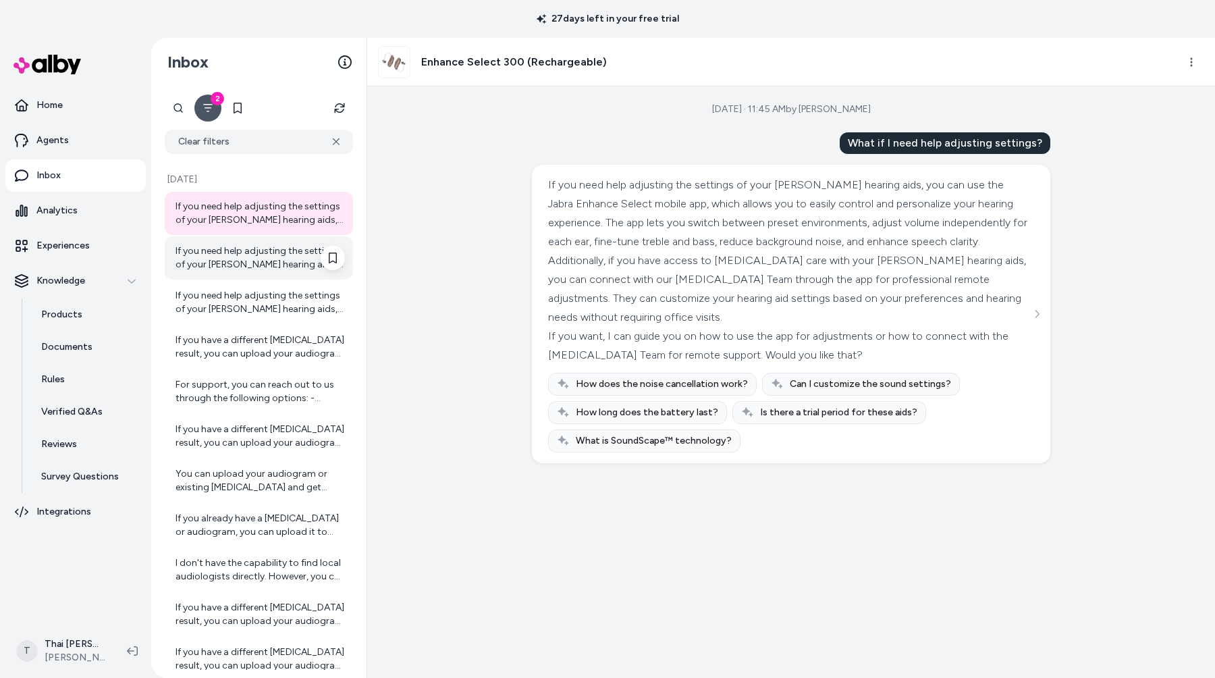
click at [256, 257] on div "If you need help adjusting the settings of your [PERSON_NAME] hearing aids, you…" at bounding box center [259, 257] width 169 height 27
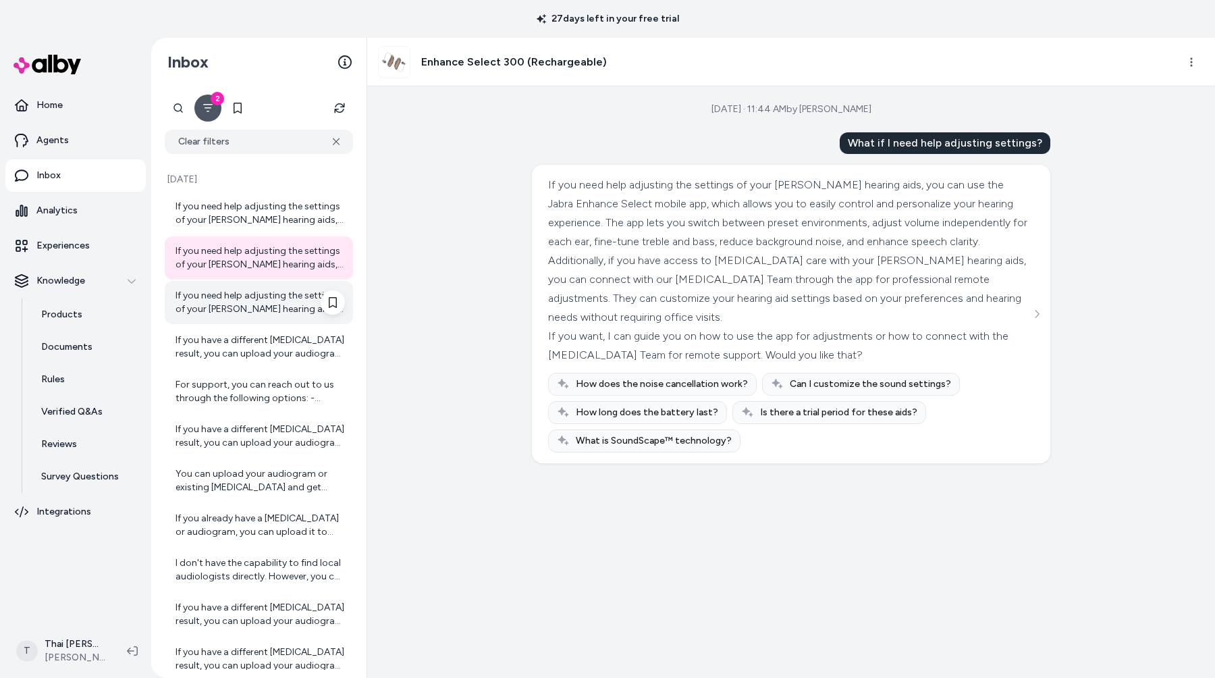
click at [258, 296] on div "If you need help adjusting the settings of your [PERSON_NAME] hearing aids, you…" at bounding box center [259, 302] width 169 height 27
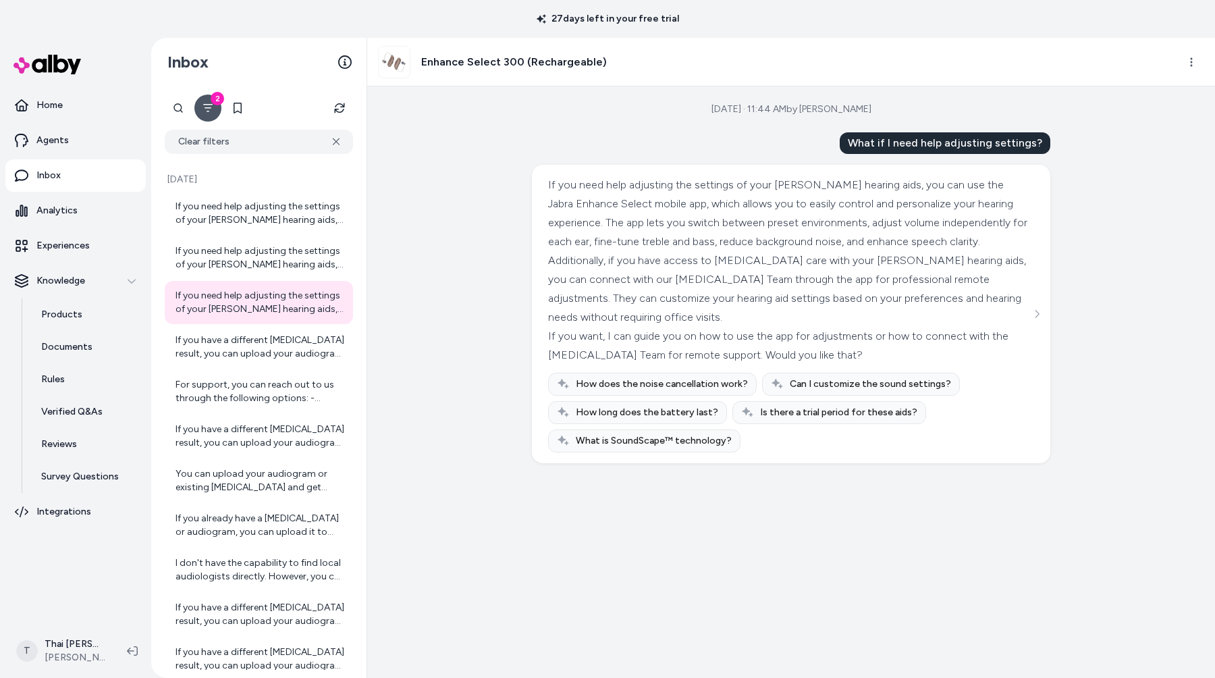
click at [452, 297] on div "[DATE] · 11:44 AM by [PERSON_NAME] What if I need help adjusting settings? If y…" at bounding box center [791, 381] width 848 height 591
